Goal: Book appointment/travel/reservation

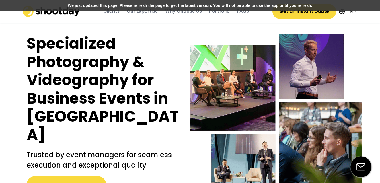
select select ""en""
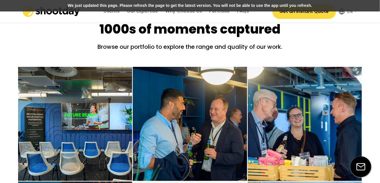
scroll to position [660, 0]
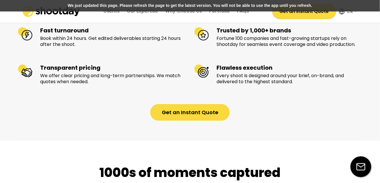
click at [301, 16] on button "Get an Instant Quote" at bounding box center [304, 11] width 64 height 15
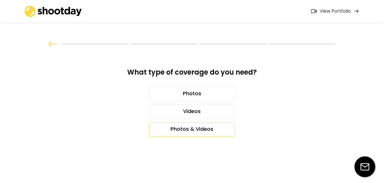
click at [206, 128] on div "Photos & Videos" at bounding box center [192, 129] width 86 height 14
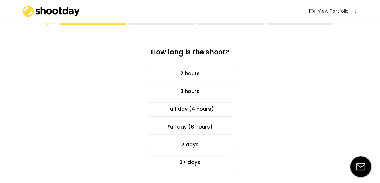
scroll to position [29, 0]
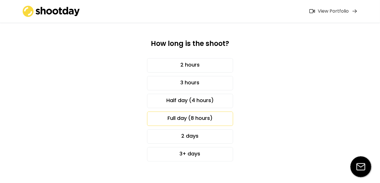
click at [198, 117] on div "Full day (8 hours)" at bounding box center [190, 119] width 86 height 14
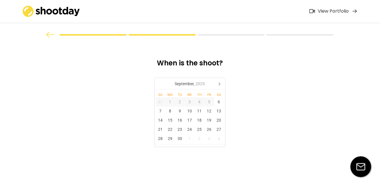
scroll to position [0, 0]
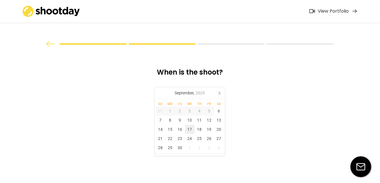
click at [190, 130] on div "17" at bounding box center [190, 129] width 10 height 9
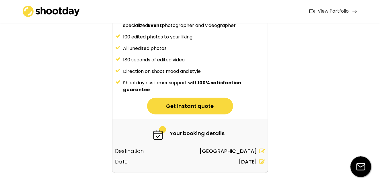
scroll to position [86, 0]
click at [203, 103] on button "Get instant quote" at bounding box center [190, 106] width 86 height 17
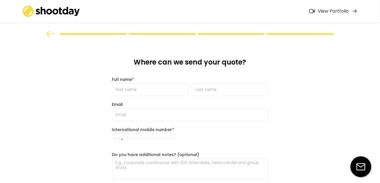
scroll to position [0, 0]
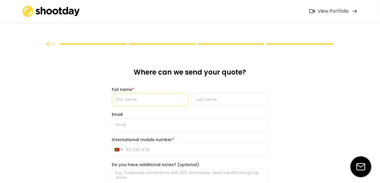
click at [144, 98] on input "input" at bounding box center [150, 99] width 76 height 13
type input "Teodora"
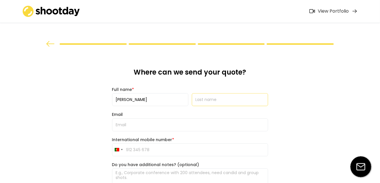
click at [231, 100] on input "input" at bounding box center [230, 99] width 76 height 13
type input "Balea"
click at [151, 124] on input "email" at bounding box center [190, 124] width 156 height 13
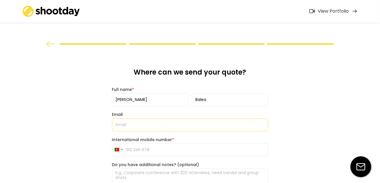
type input "teodora@roobet.com"
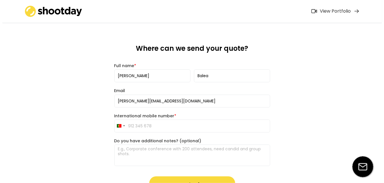
scroll to position [57, 0]
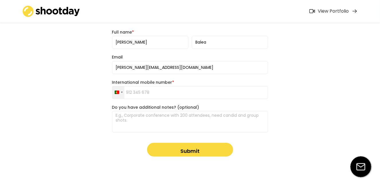
click at [122, 91] on div "Portugal +351" at bounding box center [118, 92] width 12 height 12
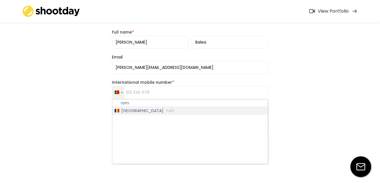
type input "rom"
click at [133, 110] on span "Romania" at bounding box center [143, 111] width 42 height 4
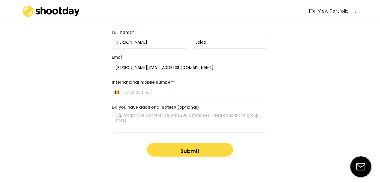
click at [137, 93] on input "tel" at bounding box center [190, 92] width 156 height 13
type input "+40 724 121 994"
click at [170, 122] on textarea at bounding box center [190, 122] width 156 height 22
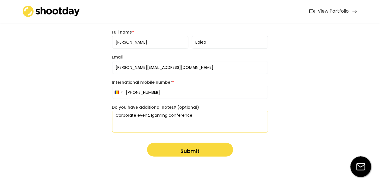
type textarea "Corporate event, Igaming conference"
click at [177, 147] on button "Submit" at bounding box center [190, 150] width 86 height 14
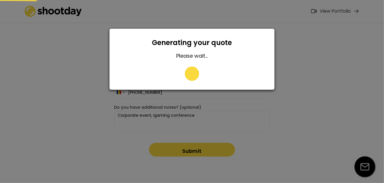
type input "0724 121 994"
